Goal: Find specific page/section: Find specific page/section

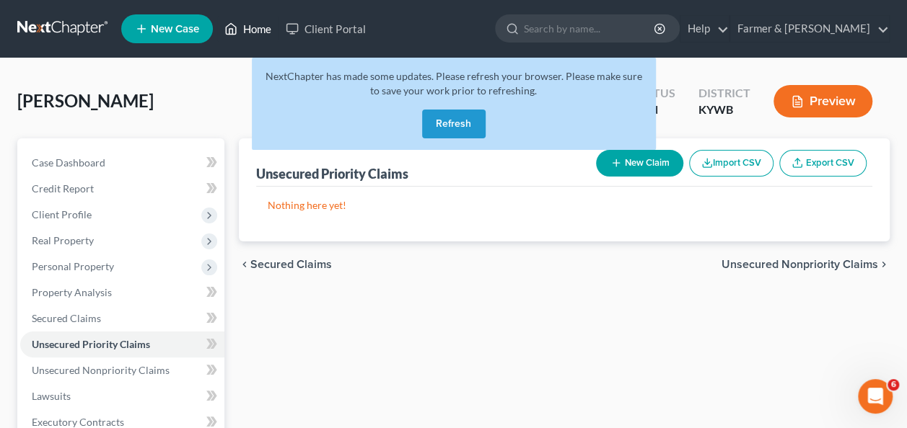
click at [246, 27] on font "Home" at bounding box center [257, 29] width 28 height 11
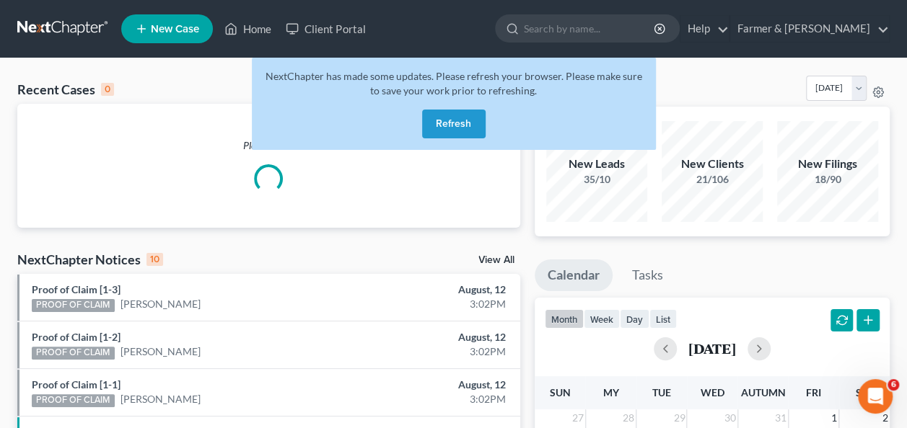
click at [441, 120] on button "Refresh" at bounding box center [453, 124] width 63 height 29
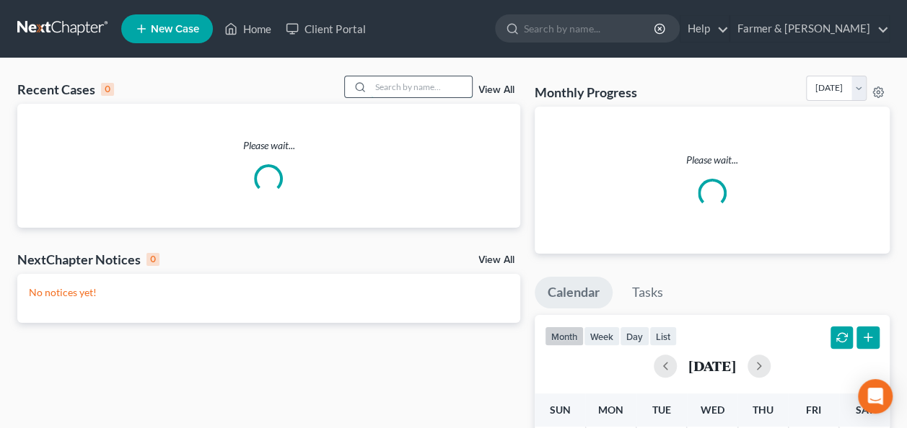
click at [392, 93] on input "search" at bounding box center [421, 86] width 101 height 21
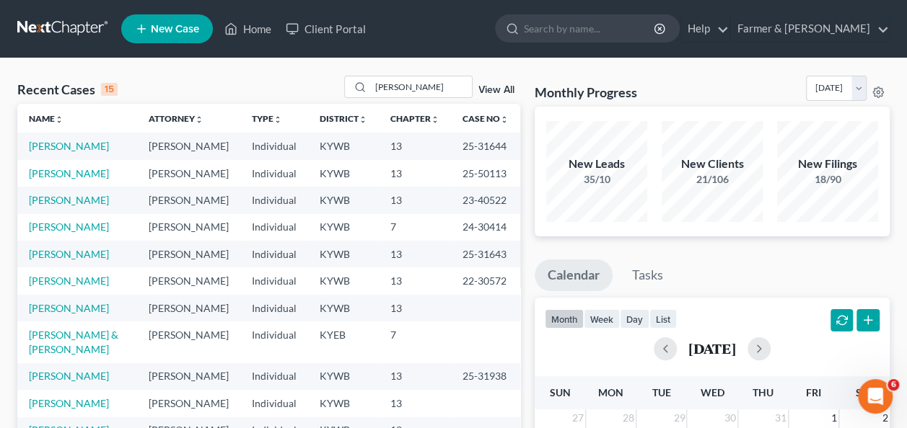
click at [172, 79] on div "Recent Cases 15 [PERSON_NAME] View All" at bounding box center [268, 90] width 503 height 28
click at [424, 90] on input "boggs" at bounding box center [421, 86] width 101 height 21
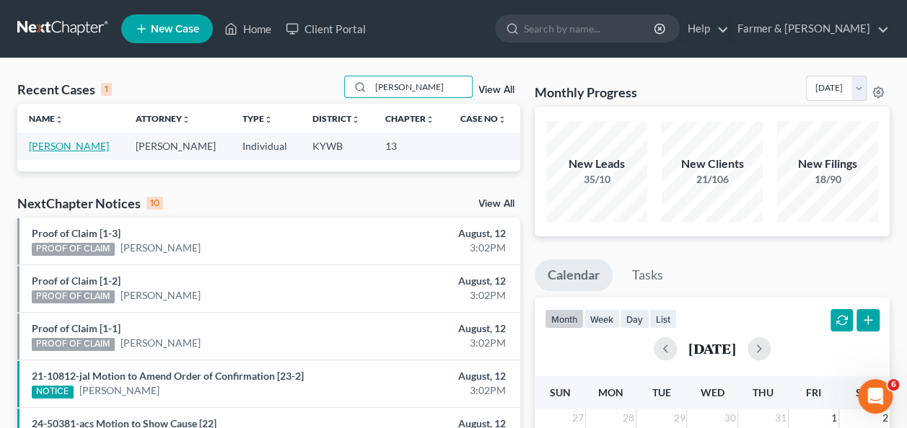
type input "boggs mark"
click at [48, 147] on link "[PERSON_NAME]" at bounding box center [69, 146] width 80 height 12
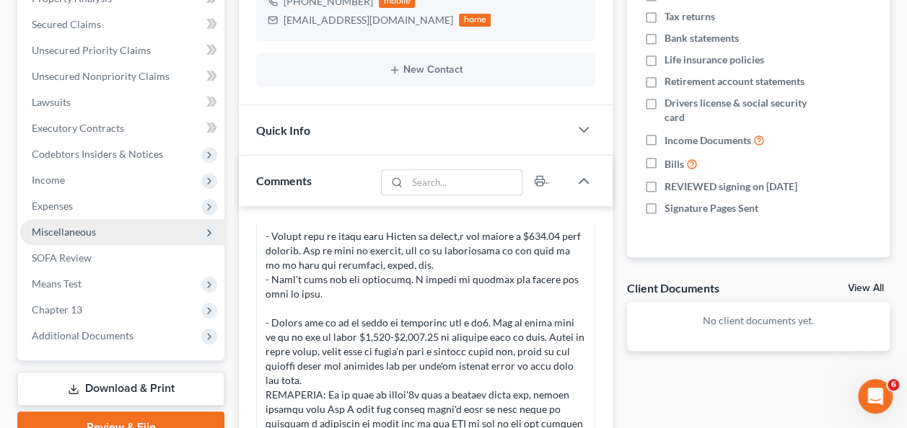
scroll to position [296, 0]
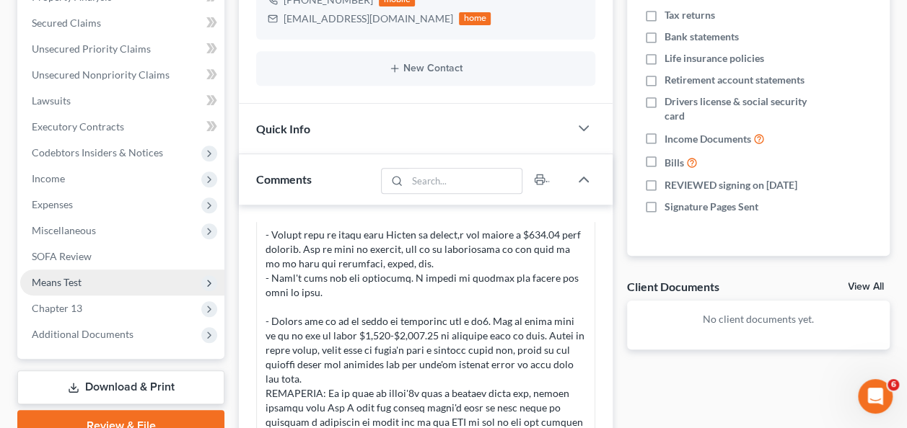
click at [80, 281] on span "Means Test" at bounding box center [57, 282] width 50 height 12
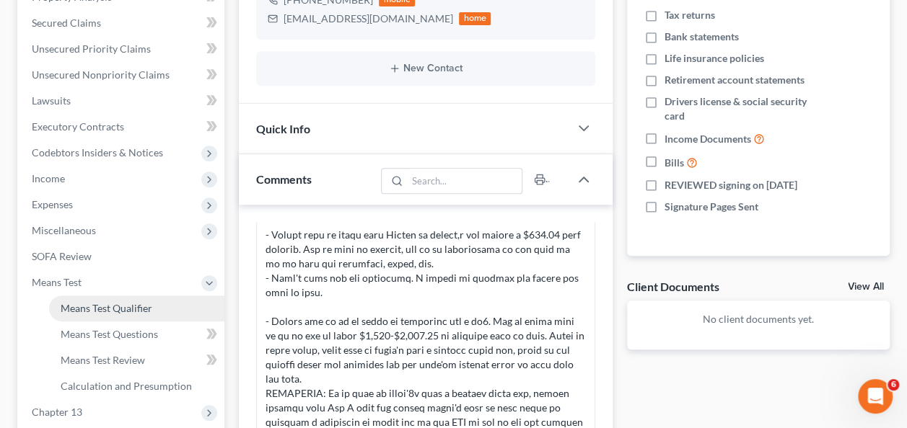
click at [113, 315] on link "Means Test Qualifier" at bounding box center [136, 309] width 175 height 26
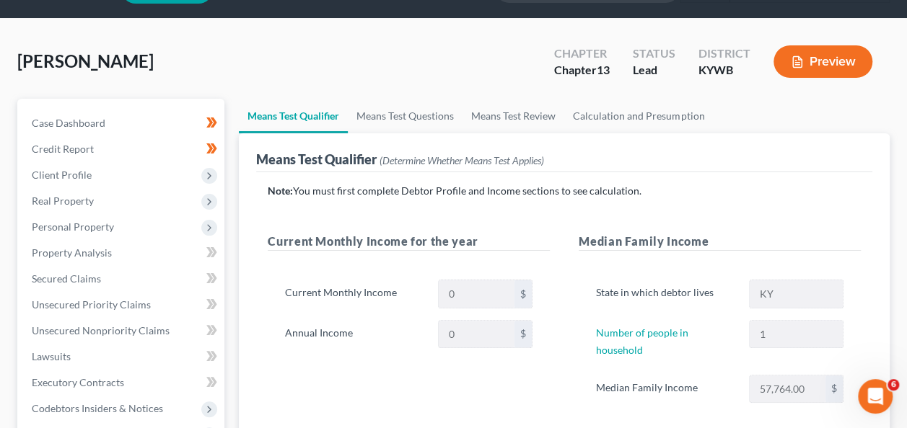
scroll to position [40, 0]
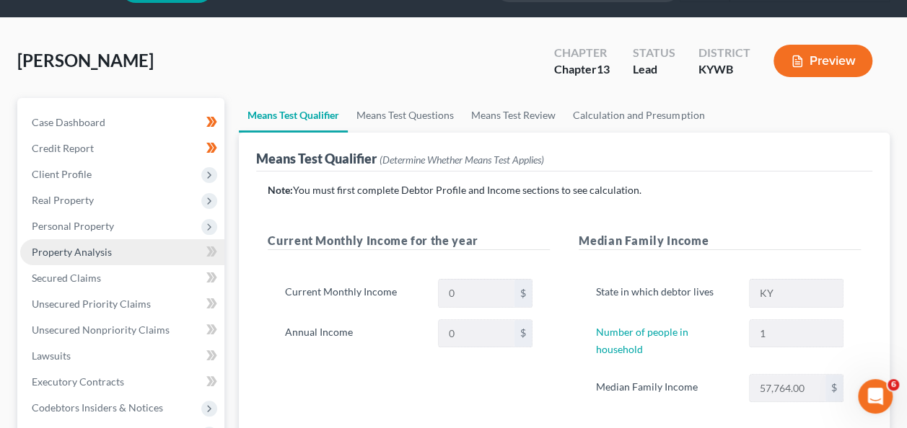
click at [68, 248] on span "Property Analysis" at bounding box center [72, 252] width 80 height 12
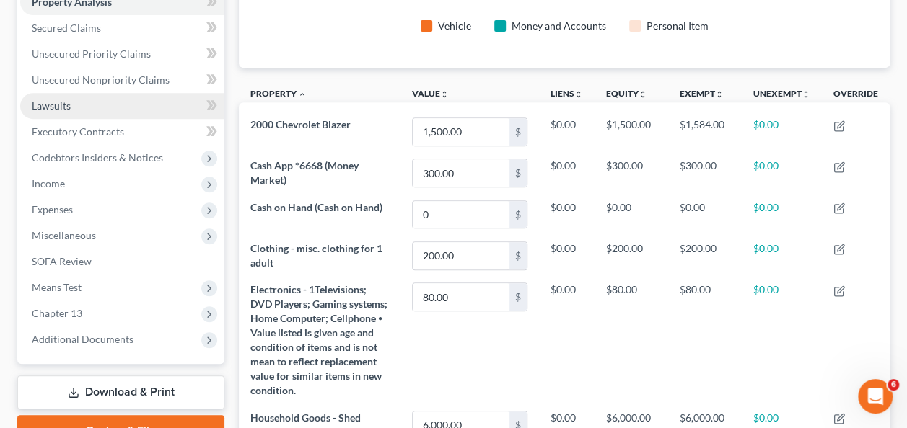
click at [69, 107] on span "Lawsuits" at bounding box center [51, 106] width 39 height 12
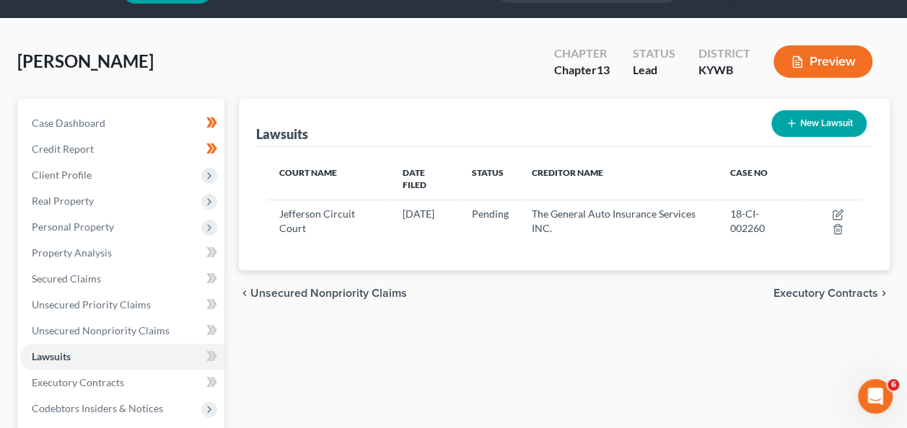
scroll to position [40, 0]
